Goal: Find specific page/section: Find specific page/section

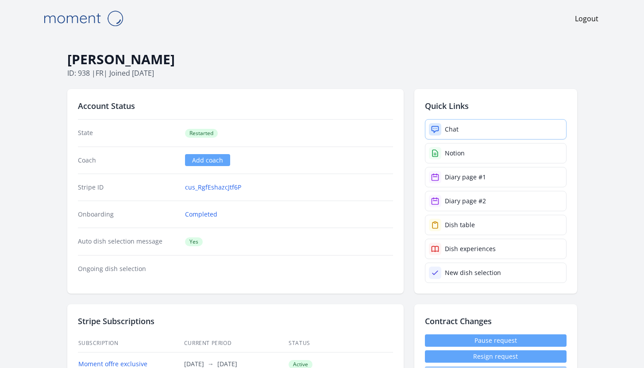
click at [443, 122] on link "Chat" at bounding box center [496, 129] width 142 height 20
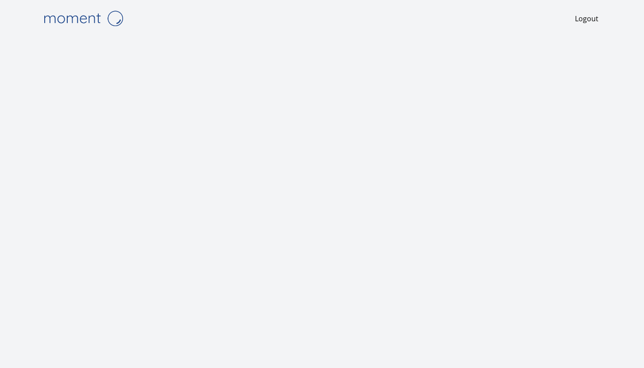
click at [67, 17] on img at bounding box center [83, 18] width 88 height 23
